Goal: Browse casually

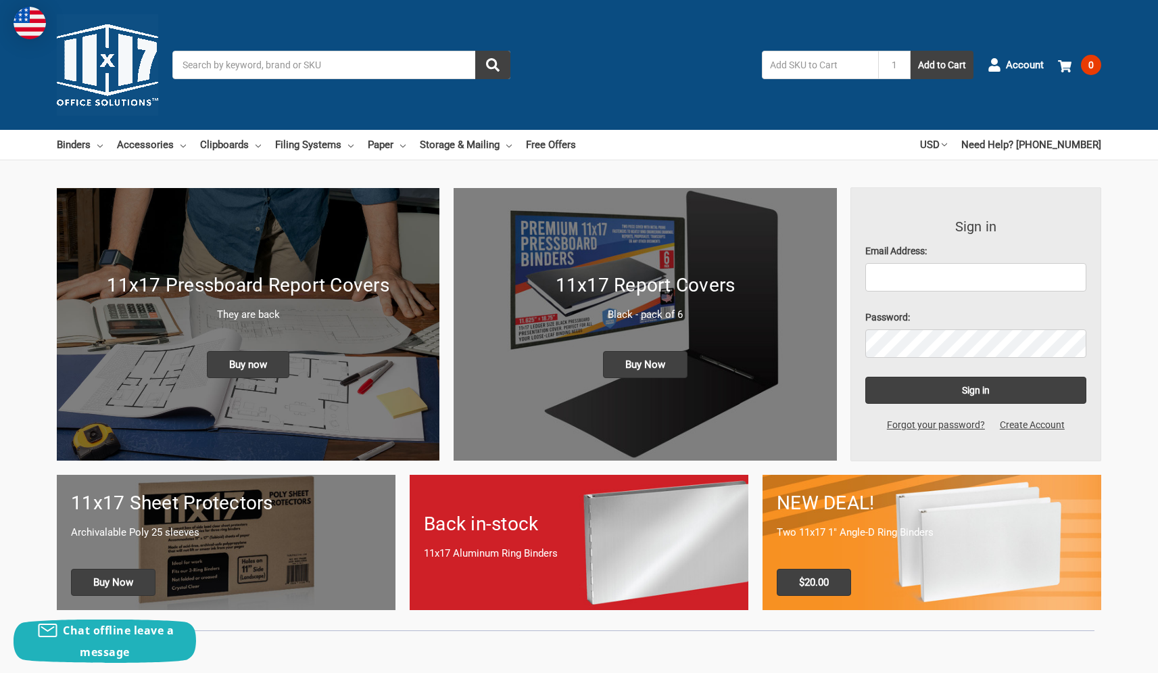
scroll to position [3394, 0]
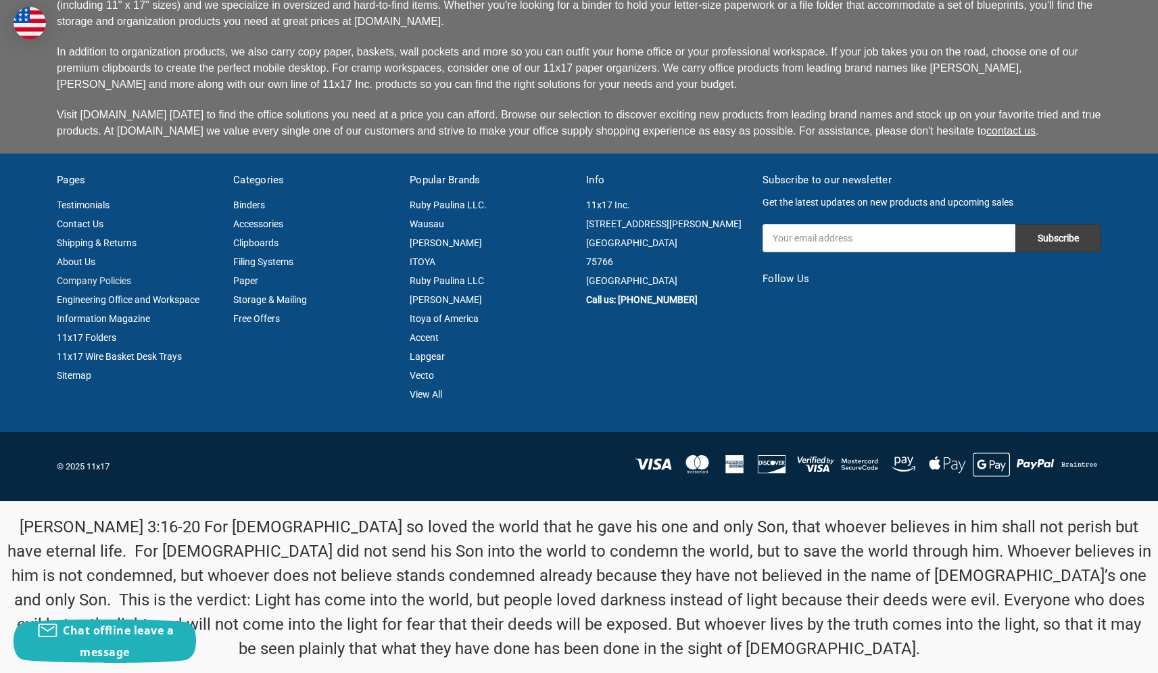
click at [94, 275] on link "Company Policies" at bounding box center [94, 280] width 74 height 11
click at [128, 294] on link "Engineering Office and Workspace Information Magazine" at bounding box center [128, 309] width 143 height 30
